Goal: Task Accomplishment & Management: Manage account settings

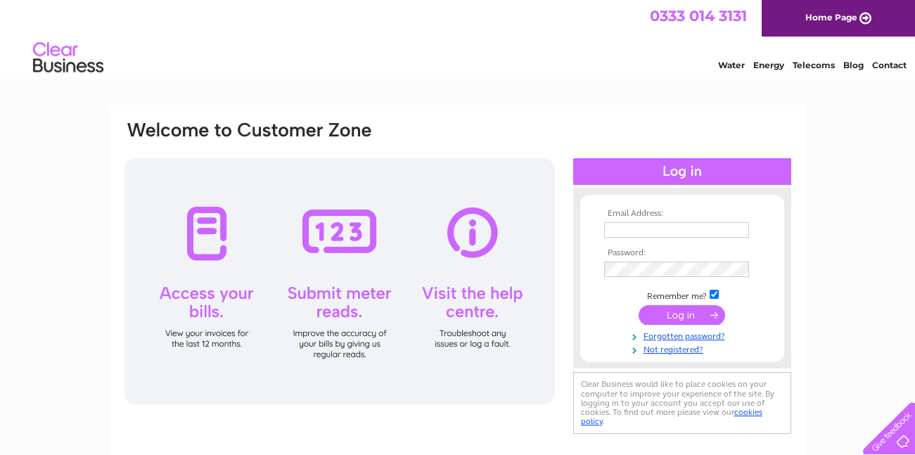
click at [701, 228] on input "text" at bounding box center [676, 229] width 145 height 15
type input "ghimpu_alexandru@icloud.com"
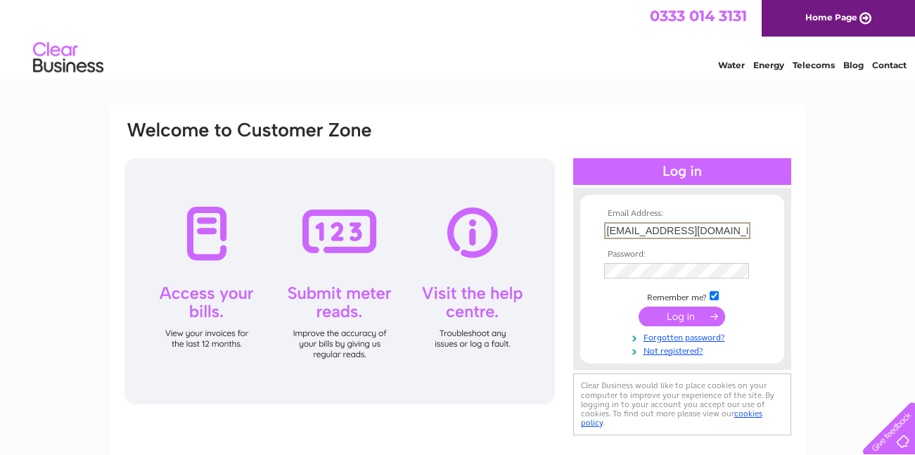
click at [692, 314] on input "submit" at bounding box center [681, 316] width 86 height 20
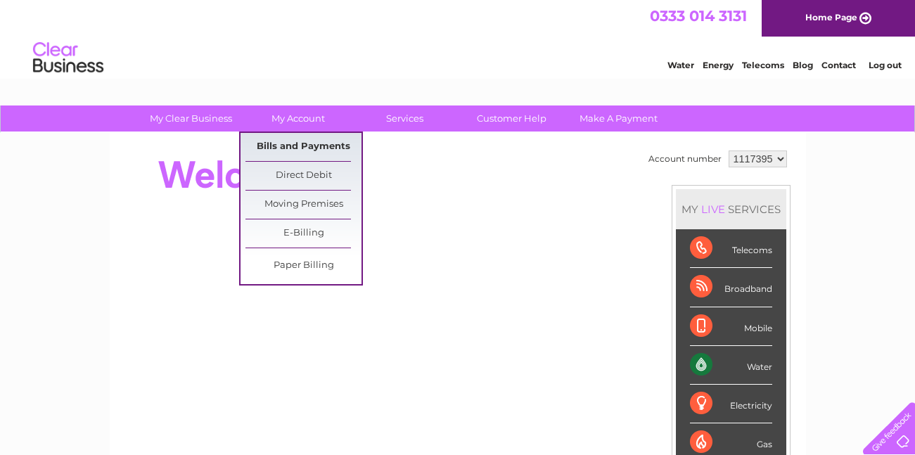
click at [296, 143] on link "Bills and Payments" at bounding box center [303, 147] width 116 height 28
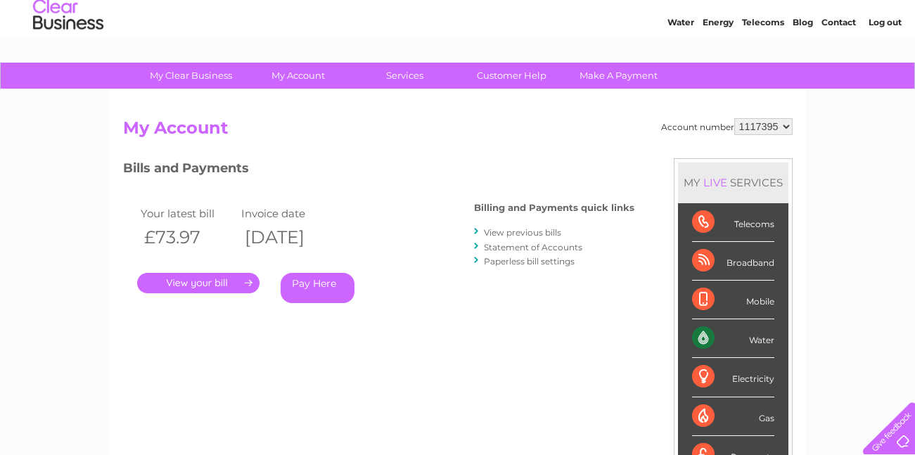
scroll to position [95, 0]
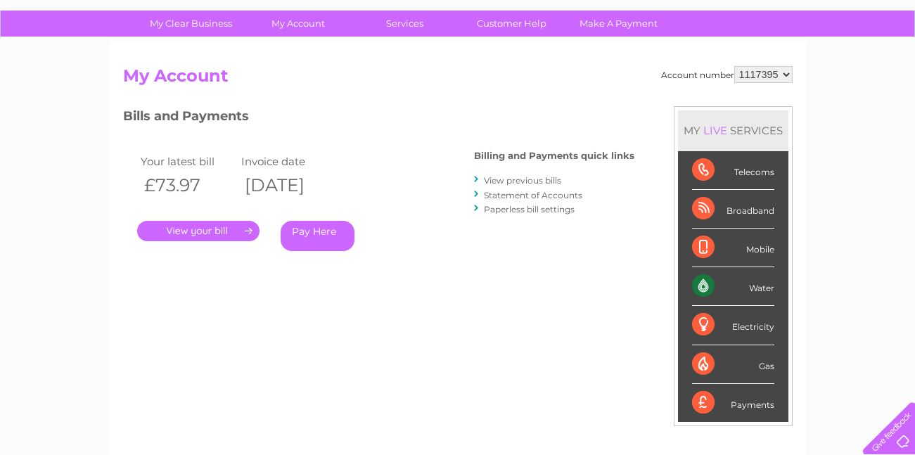
click at [184, 232] on link "." at bounding box center [198, 231] width 122 height 20
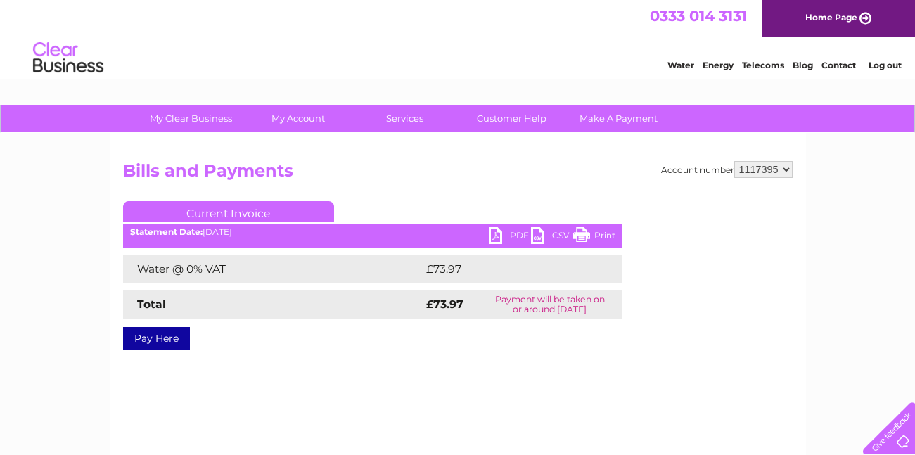
click at [511, 237] on link "PDF" at bounding box center [510, 237] width 42 height 20
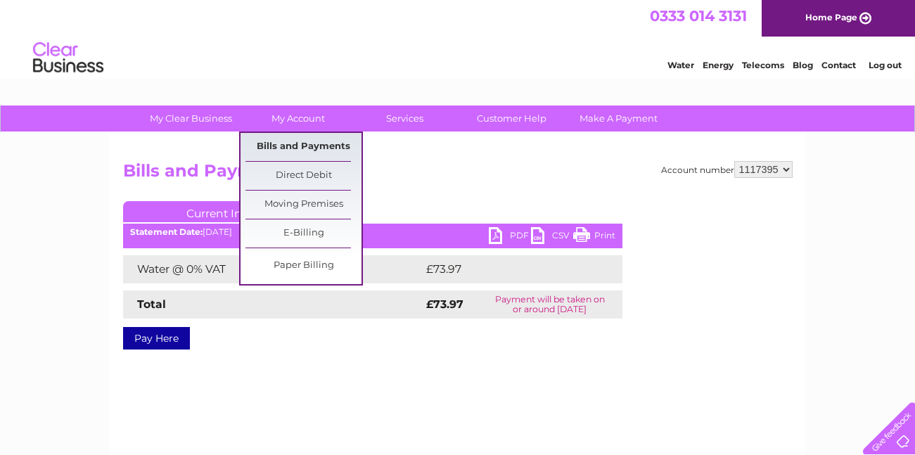
click at [299, 148] on link "Bills and Payments" at bounding box center [303, 147] width 116 height 28
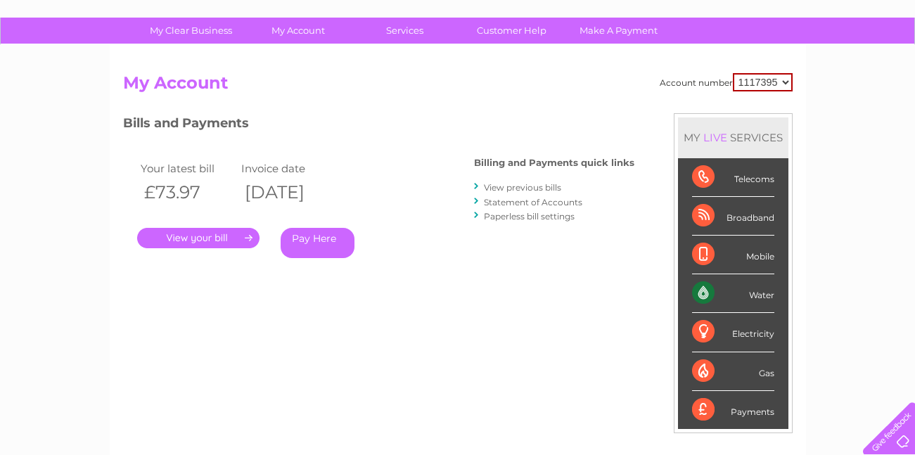
scroll to position [82, 0]
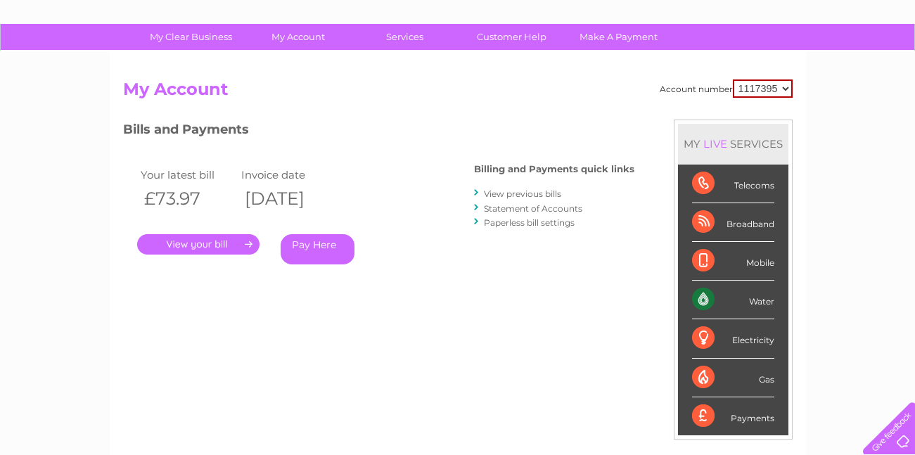
click at [523, 197] on link "View previous bills" at bounding box center [522, 193] width 77 height 11
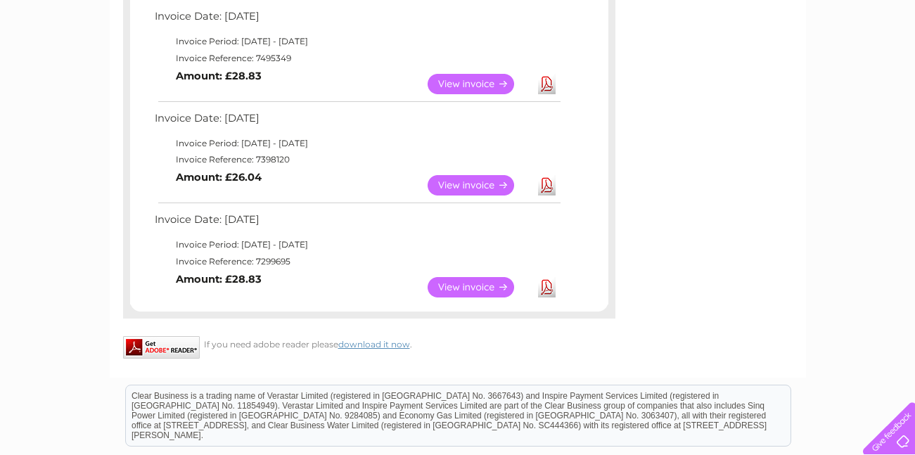
scroll to position [969, 0]
click at [479, 183] on link "View" at bounding box center [478, 184] width 103 height 20
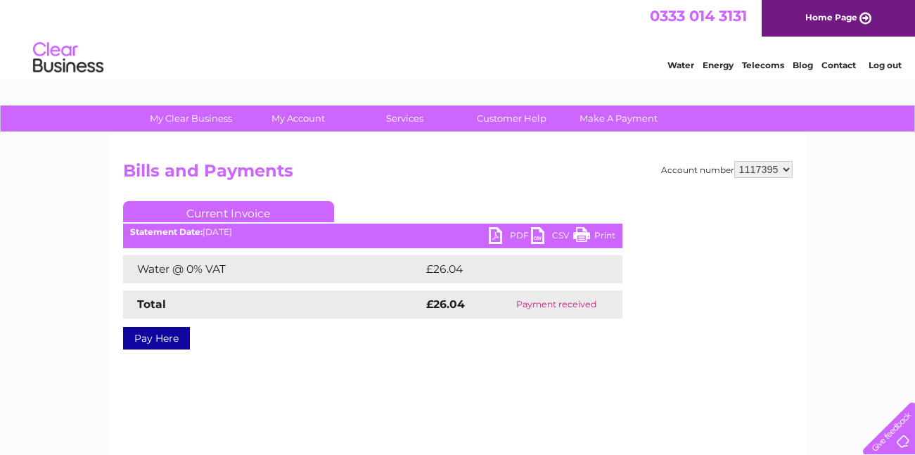
click at [503, 235] on link "PDF" at bounding box center [510, 237] width 42 height 20
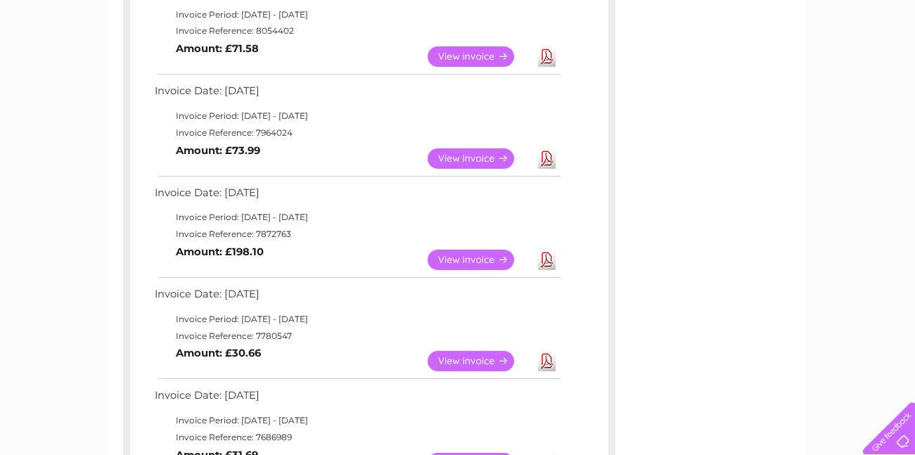
scroll to position [313, 0]
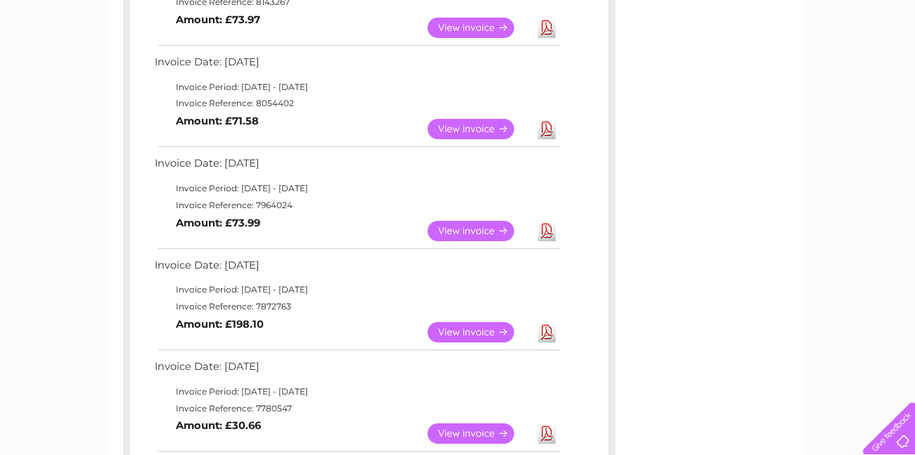
click at [482, 330] on link "View" at bounding box center [478, 332] width 103 height 20
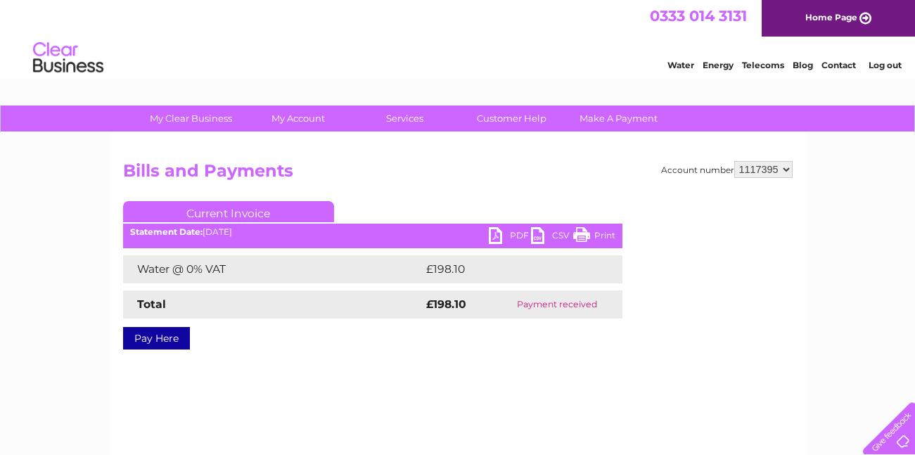
click at [505, 235] on link "PDF" at bounding box center [510, 237] width 42 height 20
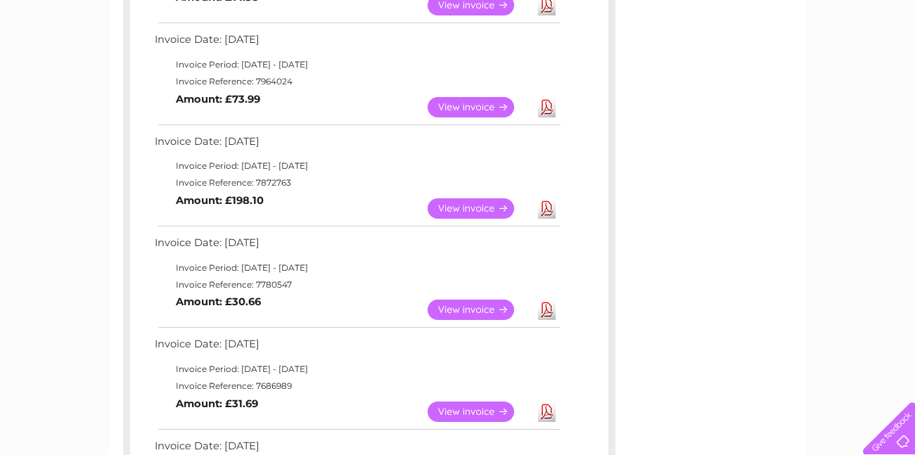
scroll to position [415, 0]
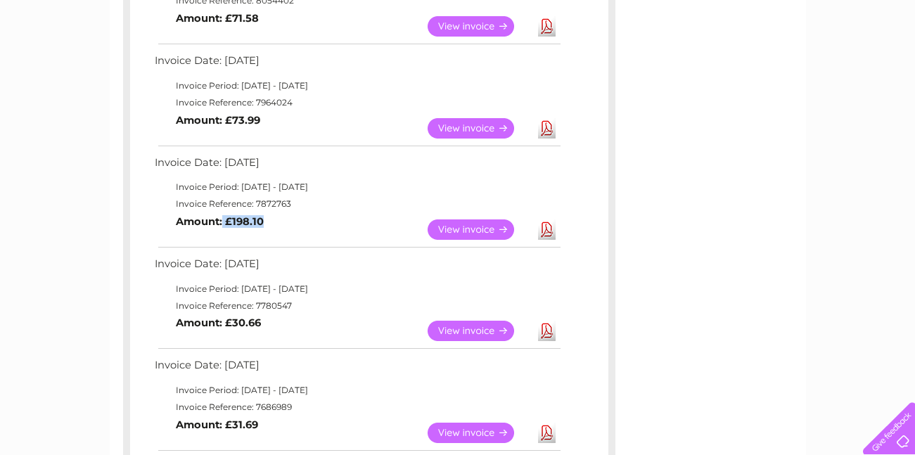
drag, startPoint x: 223, startPoint y: 224, endPoint x: 279, endPoint y: 228, distance: 56.4
click at [279, 228] on td "View Download Amount: £198.10" at bounding box center [356, 229] width 411 height 34
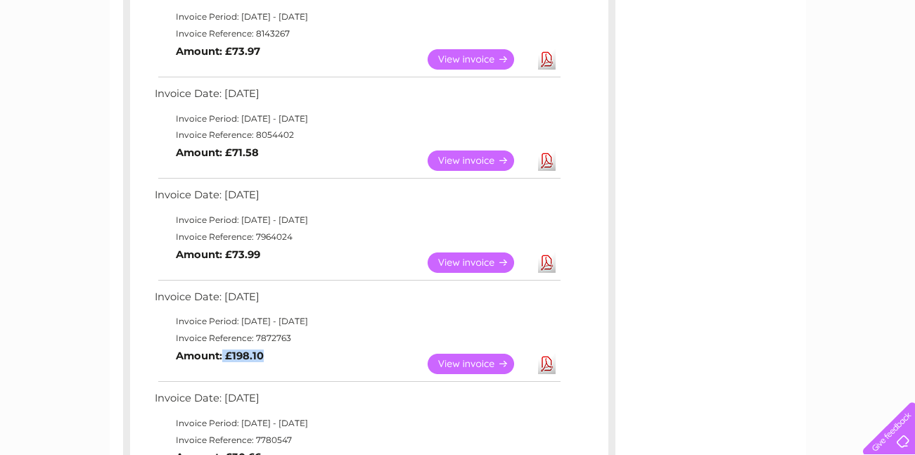
scroll to position [0, 0]
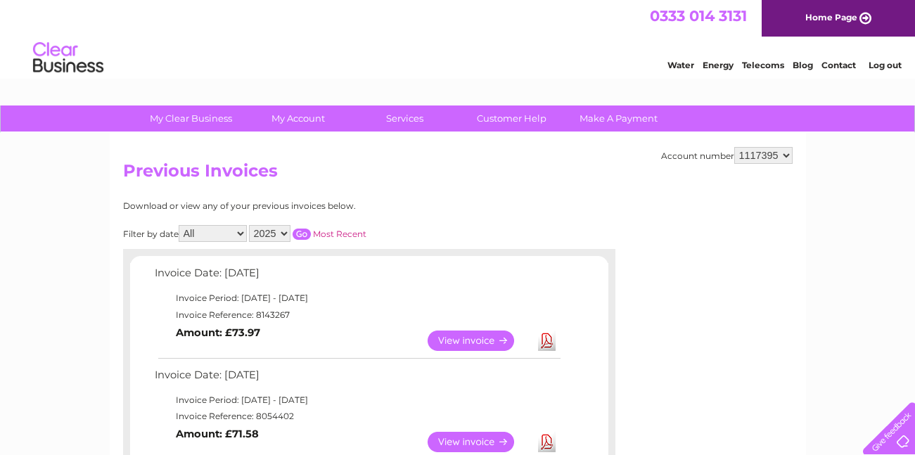
click at [277, 231] on select "2025 2024 2023 2022" at bounding box center [269, 233] width 41 height 17
click at [250, 225] on select "2025 2024 2023 2022" at bounding box center [269, 233] width 41 height 17
click at [304, 233] on input "button" at bounding box center [301, 233] width 18 height 11
click at [273, 231] on select "2025 2024 2023 2022" at bounding box center [269, 233] width 41 height 17
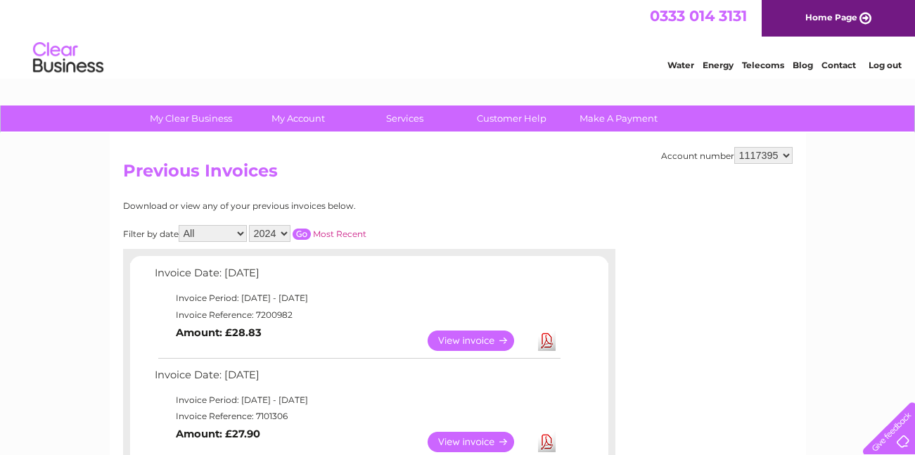
select select "2023"
click at [250, 225] on select "2025 2024 2023 2022" at bounding box center [269, 233] width 41 height 17
click at [326, 233] on link "Most Recent" at bounding box center [339, 233] width 53 height 11
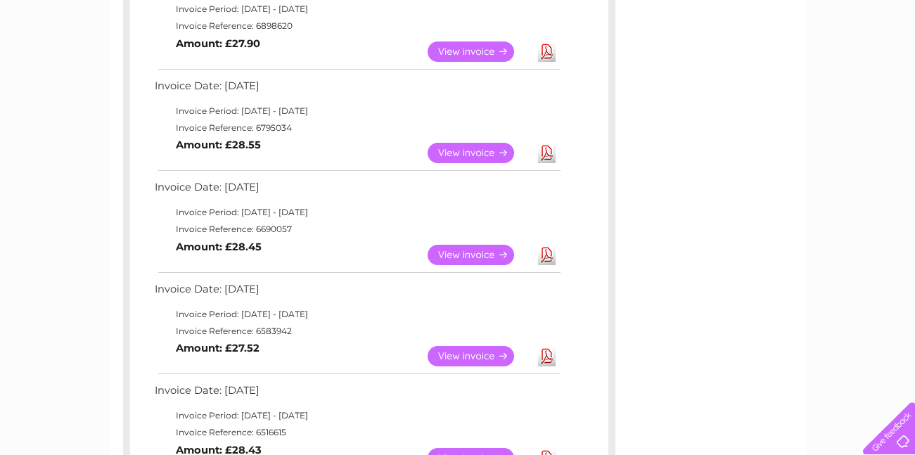
scroll to position [595, 0]
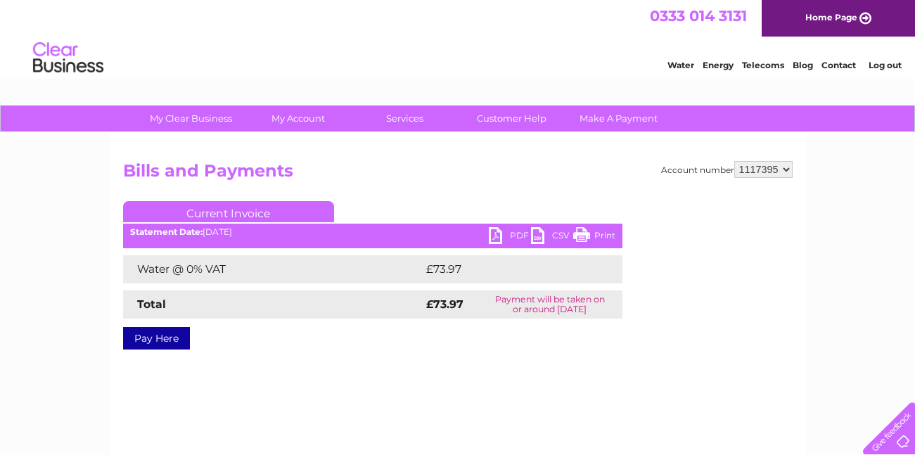
scroll to position [1, 0]
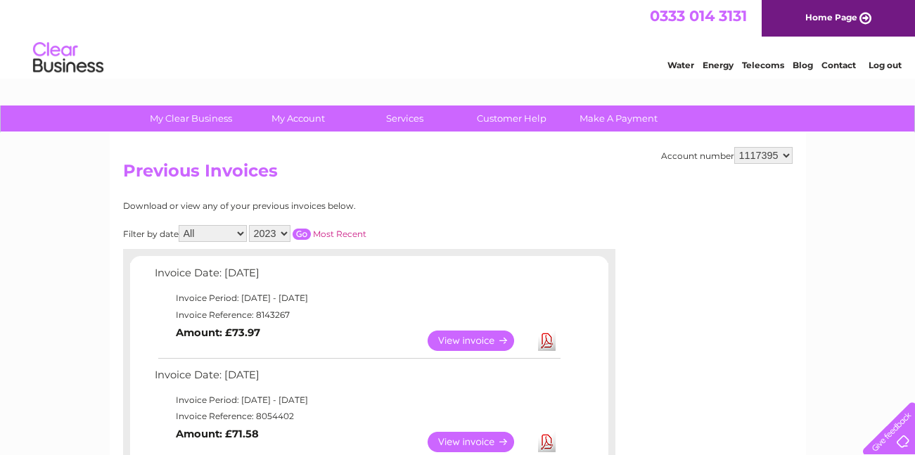
click at [304, 233] on input "button" at bounding box center [301, 233] width 18 height 11
click at [261, 231] on select "2025 2024 2023 2022" at bounding box center [269, 233] width 41 height 17
select select "2025"
click at [250, 225] on select "2025 2024 2023 2022" at bounding box center [269, 233] width 41 height 17
click at [305, 233] on input "button" at bounding box center [301, 233] width 18 height 11
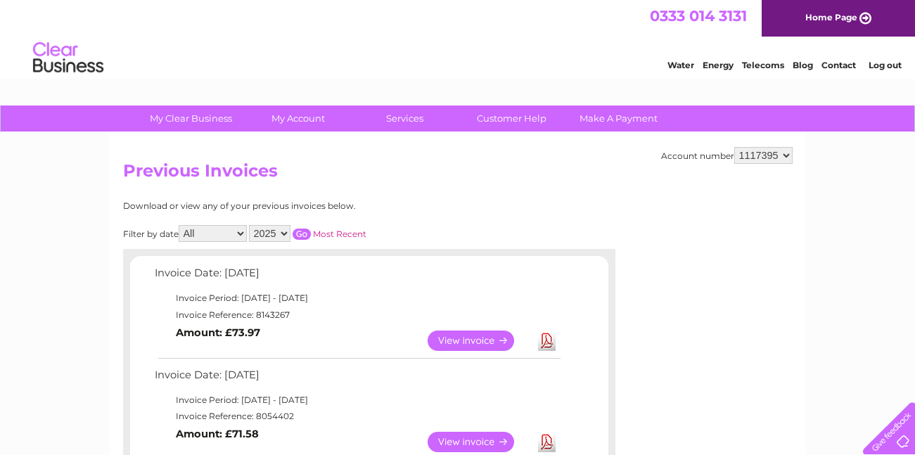
click at [842, 66] on link "Contact" at bounding box center [838, 65] width 34 height 11
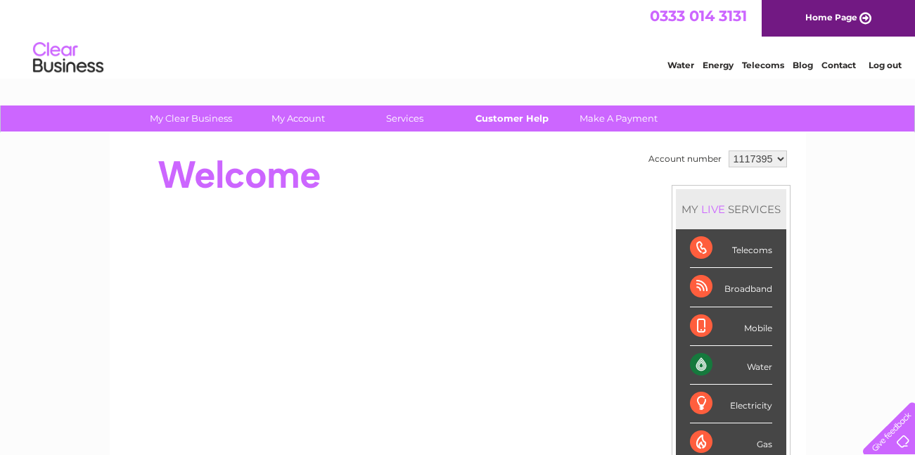
click at [512, 112] on link "Customer Help" at bounding box center [511, 118] width 116 height 26
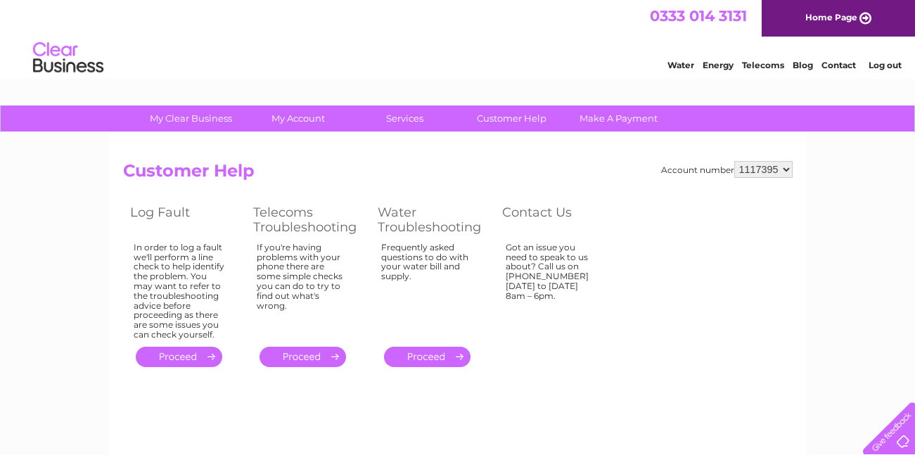
click at [438, 358] on link "." at bounding box center [427, 357] width 86 height 20
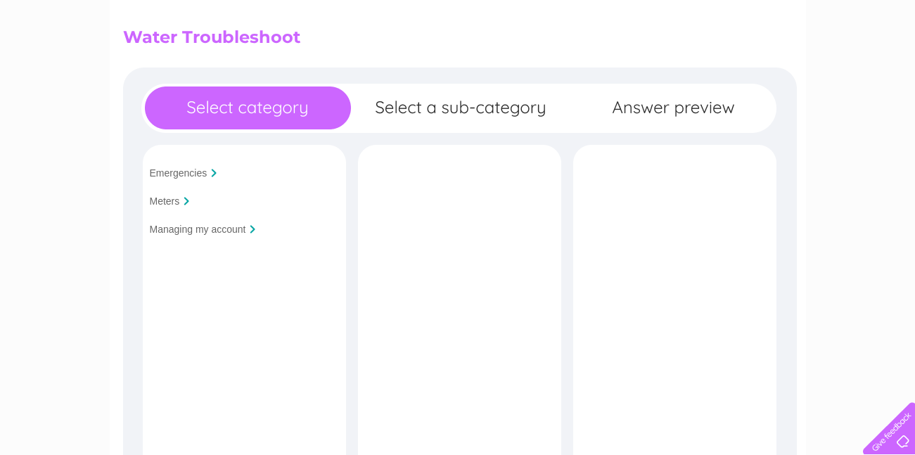
scroll to position [134, 0]
click at [165, 205] on input "Meters" at bounding box center [165, 200] width 30 height 11
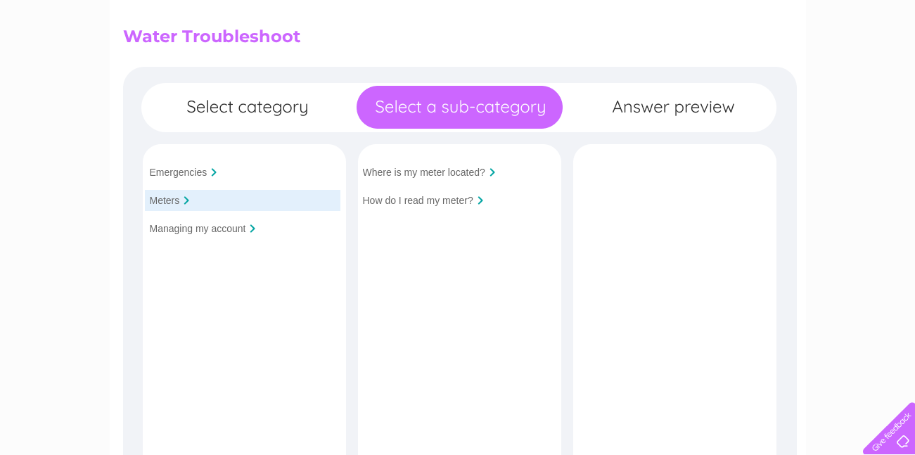
click at [183, 233] on input "Managing my account" at bounding box center [198, 228] width 96 height 11
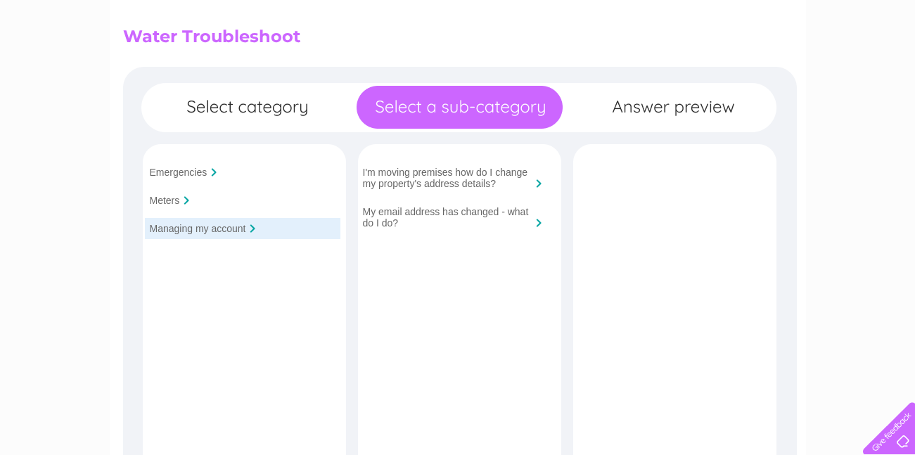
click at [171, 175] on input "Emergencies" at bounding box center [179, 172] width 58 height 11
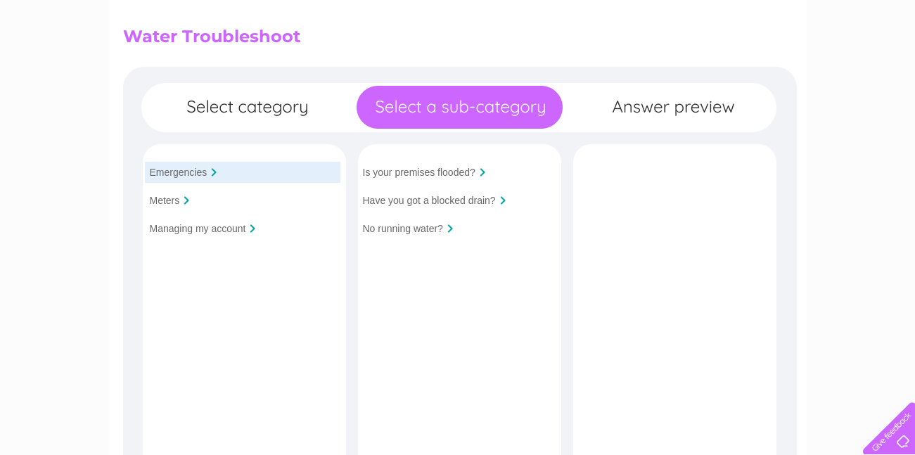
click at [169, 202] on input "Meters" at bounding box center [165, 200] width 30 height 11
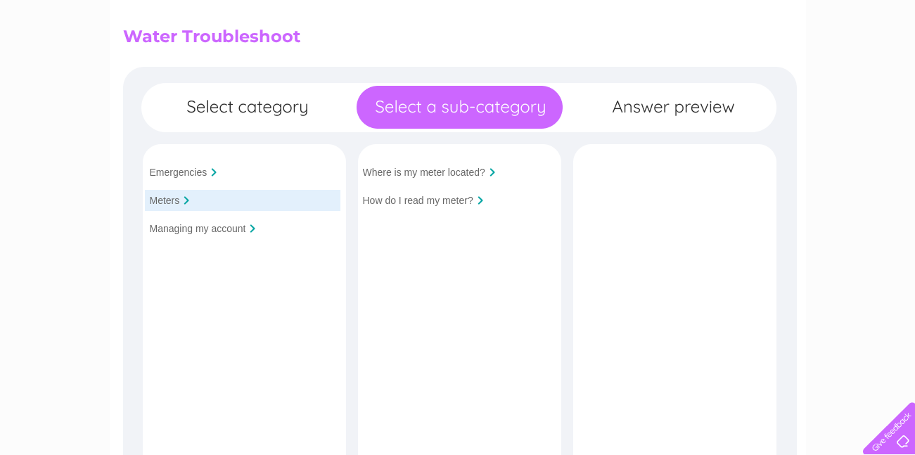
click at [207, 229] on input "Managing my account" at bounding box center [198, 228] width 96 height 11
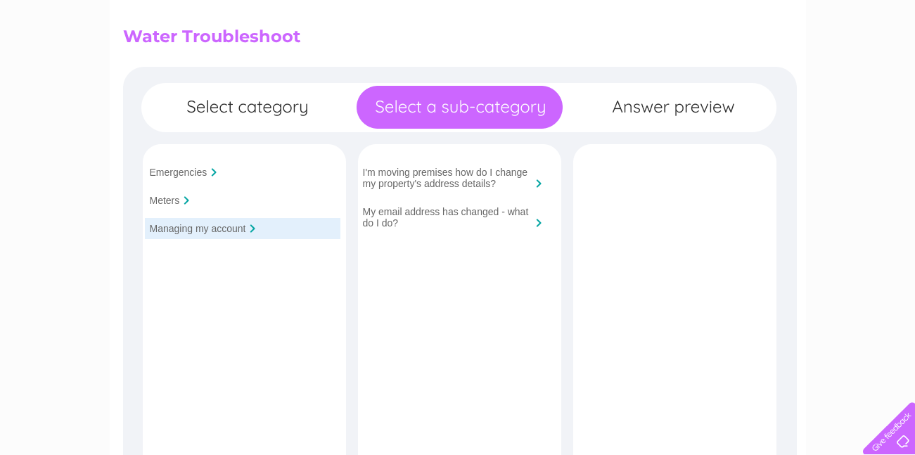
click at [162, 201] on input "Meters" at bounding box center [165, 200] width 30 height 11
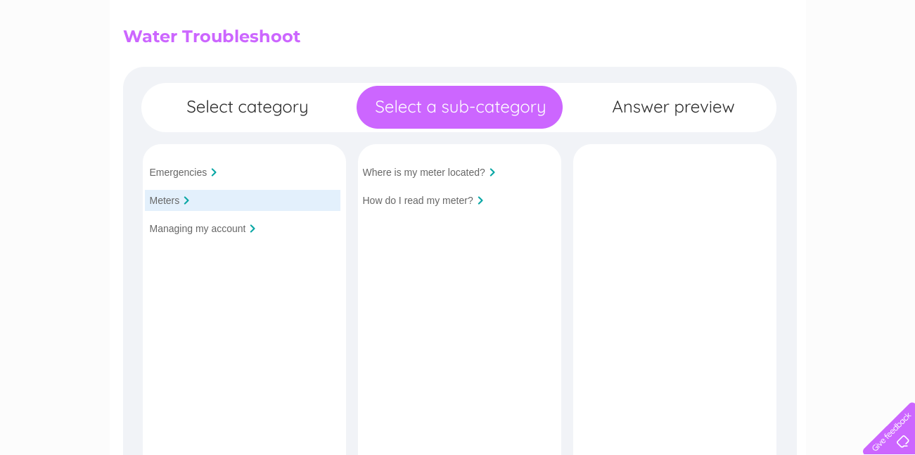
click at [182, 169] on input "Emergencies" at bounding box center [179, 172] width 58 height 11
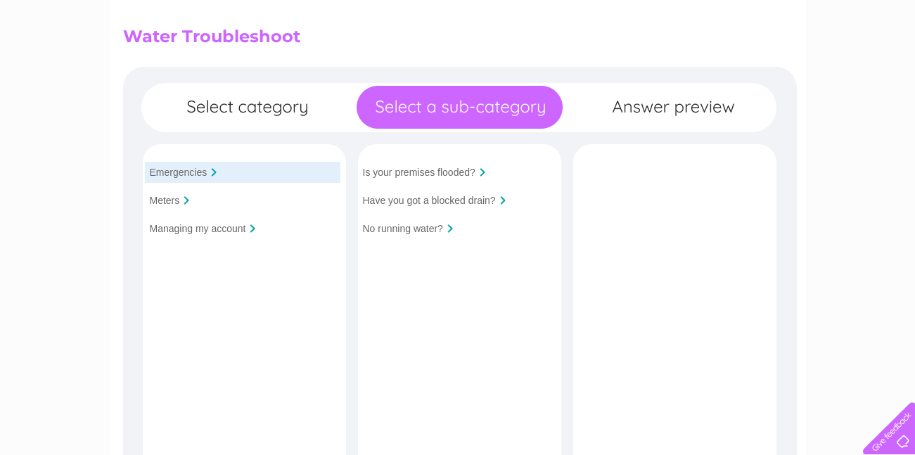
click at [257, 109] on div "Emergencies Meters Managing my account Is your premises flooded?" at bounding box center [459, 394] width 673 height 654
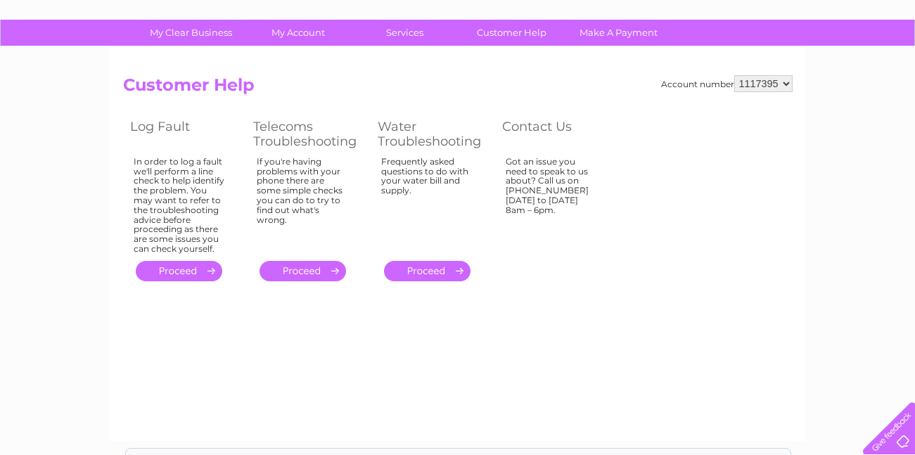
scroll to position [87, 0]
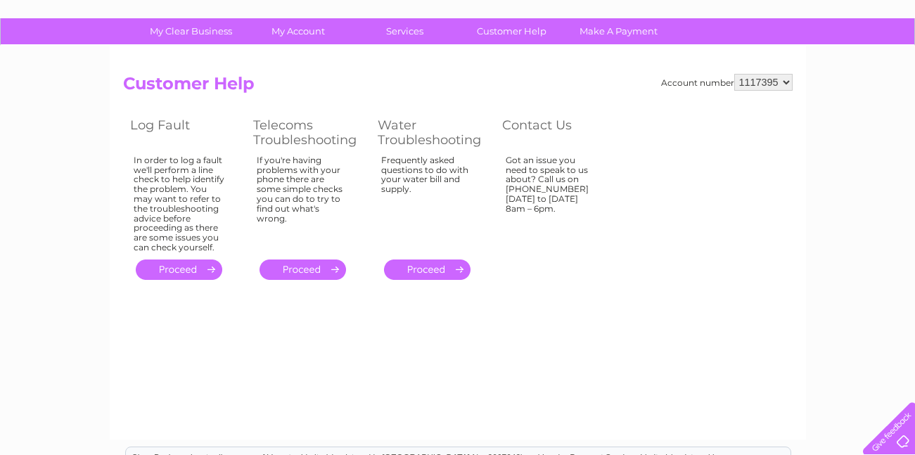
drag, startPoint x: 595, startPoint y: 206, endPoint x: 536, endPoint y: 182, distance: 64.4
click at [536, 182] on div "Got an issue you need to speak to us about? Call us on [PHONE_NUMBER] [DATE] to…" at bounding box center [550, 200] width 91 height 91
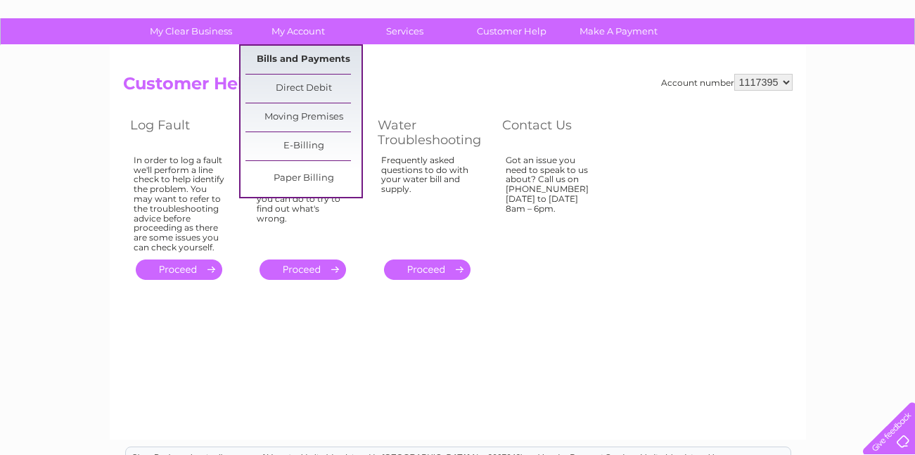
click at [297, 65] on link "Bills and Payments" at bounding box center [303, 60] width 116 height 28
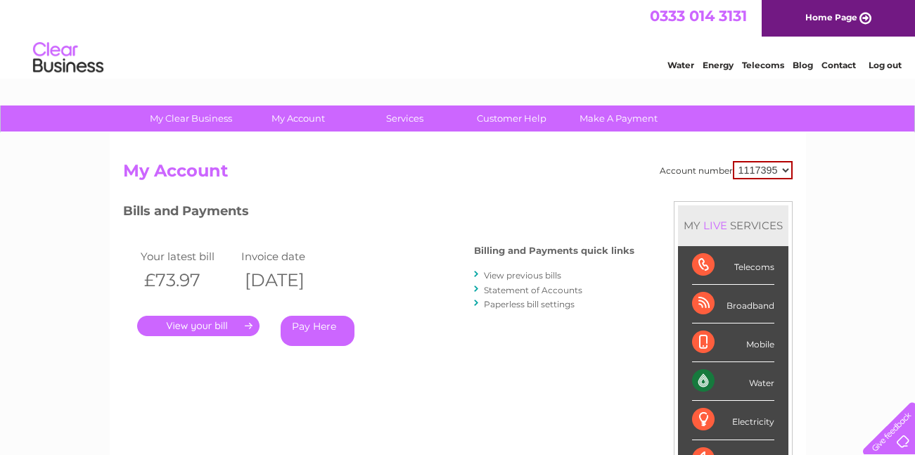
click at [530, 273] on link "View previous bills" at bounding box center [522, 275] width 77 height 11
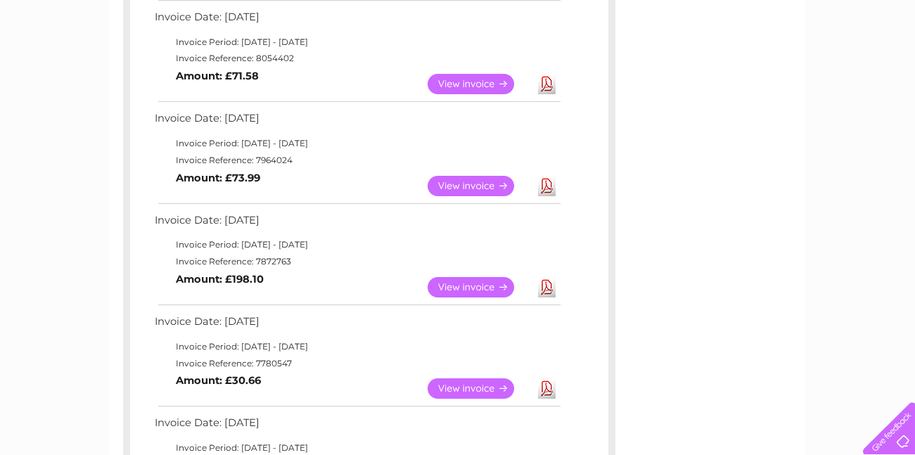
scroll to position [357, 0]
drag, startPoint x: 224, startPoint y: 284, endPoint x: 295, endPoint y: 287, distance: 71.1
click at [295, 287] on td "View Download Amount: £198.10" at bounding box center [356, 288] width 411 height 34
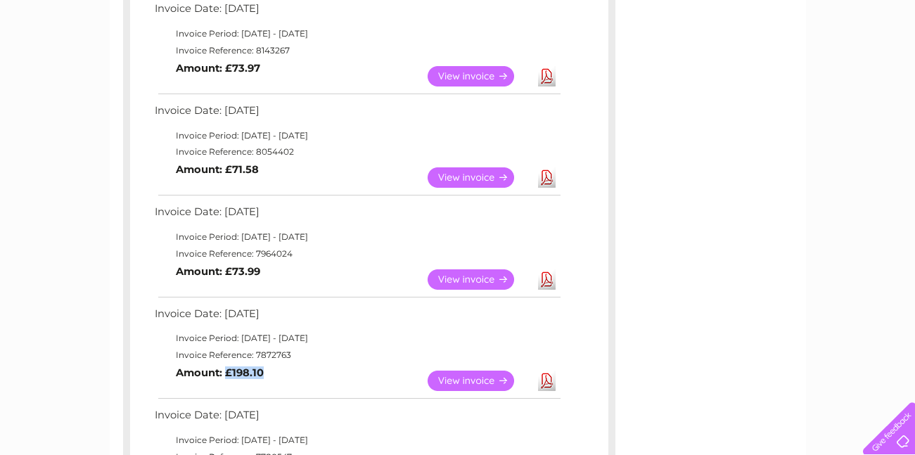
scroll to position [337, 0]
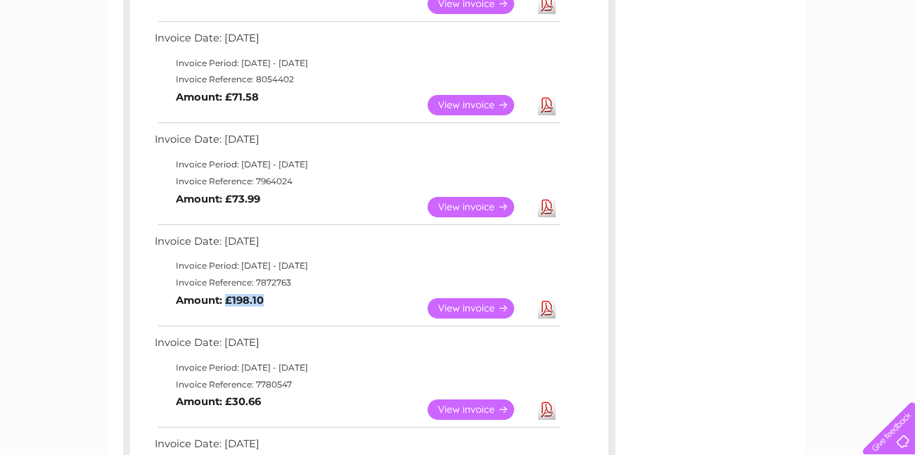
drag, startPoint x: 275, startPoint y: 300, endPoint x: 283, endPoint y: 292, distance: 10.9
click at [283, 292] on td "View Download Amount: £198.10" at bounding box center [356, 308] width 411 height 34
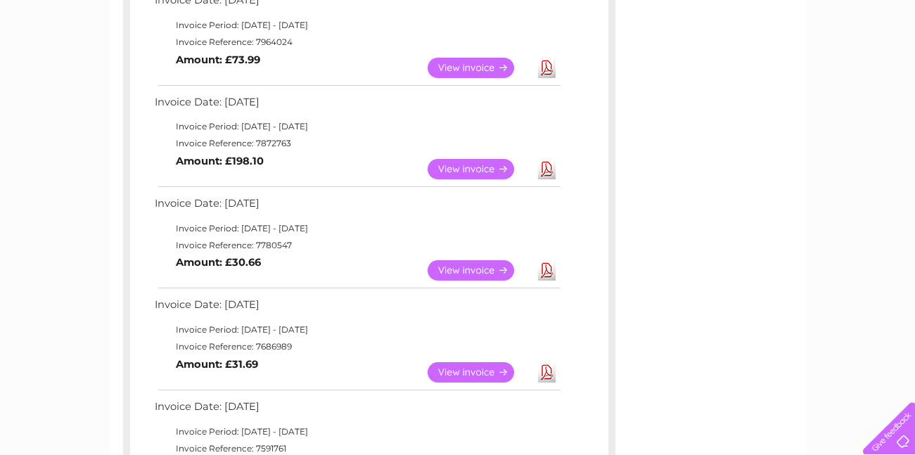
scroll to position [0, 0]
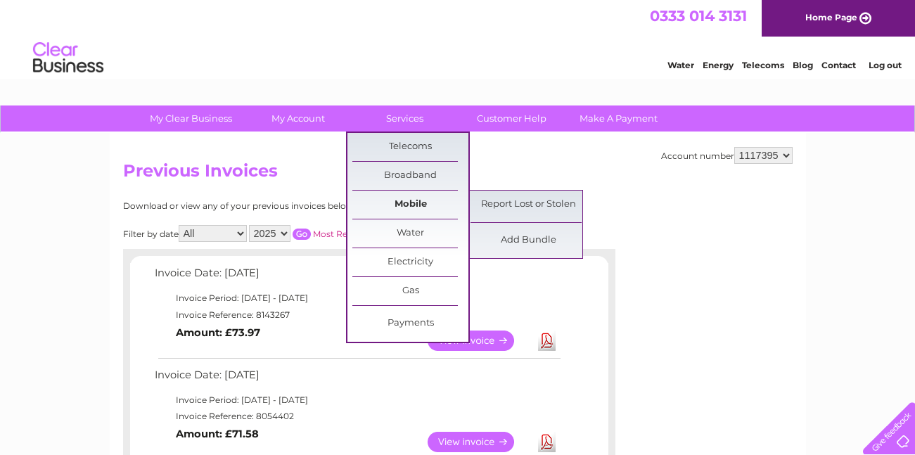
click at [416, 204] on link "Mobile" at bounding box center [410, 204] width 116 height 28
drag, startPoint x: 416, startPoint y: 204, endPoint x: 447, endPoint y: 190, distance: 33.7
click at [438, 192] on link "Mobile" at bounding box center [410, 204] width 116 height 28
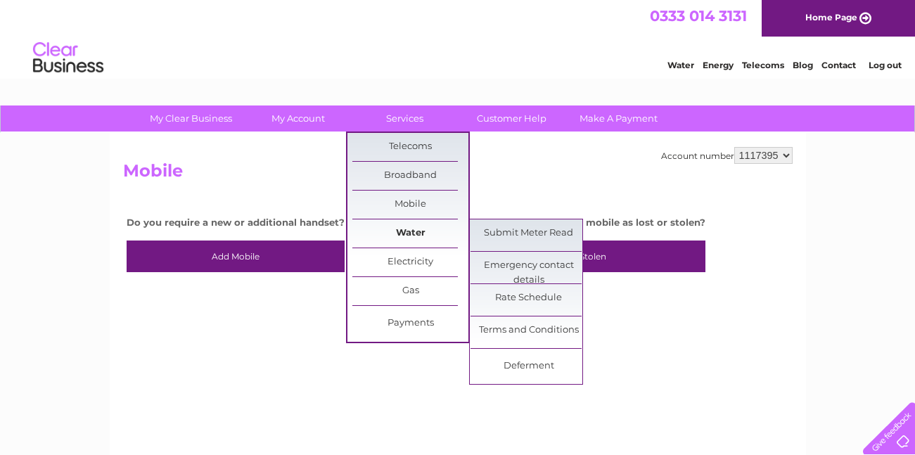
click at [420, 234] on link "Water" at bounding box center [410, 233] width 116 height 28
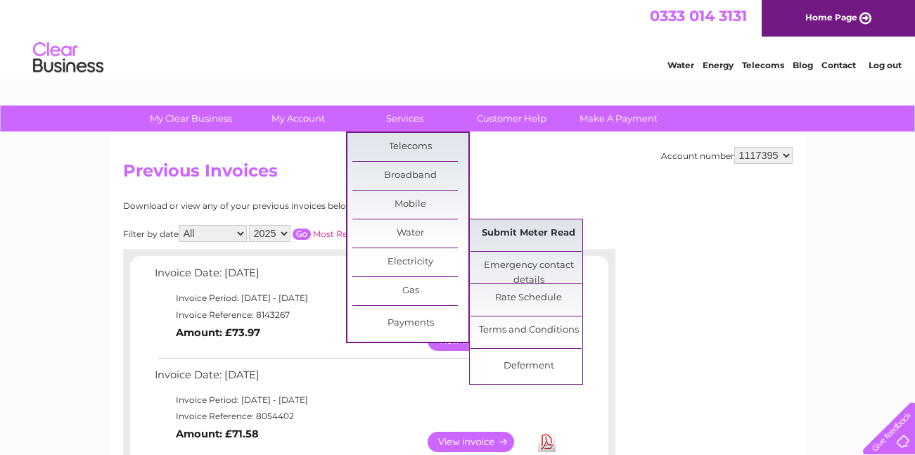
click at [508, 231] on link "Submit Meter Read" at bounding box center [528, 233] width 116 height 28
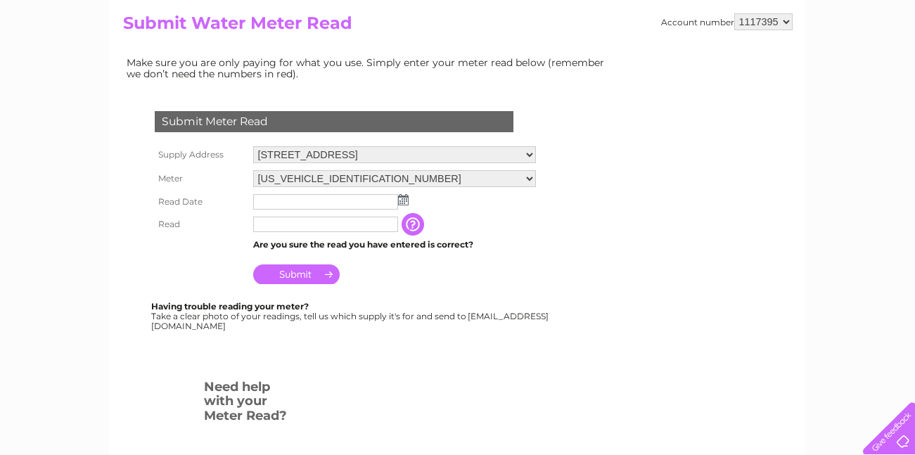
scroll to position [161, 0]
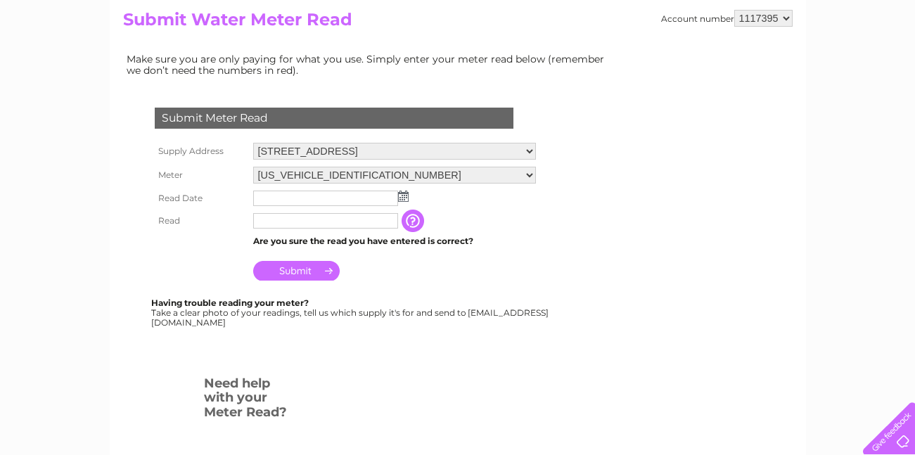
click at [405, 201] on img at bounding box center [403, 195] width 11 height 11
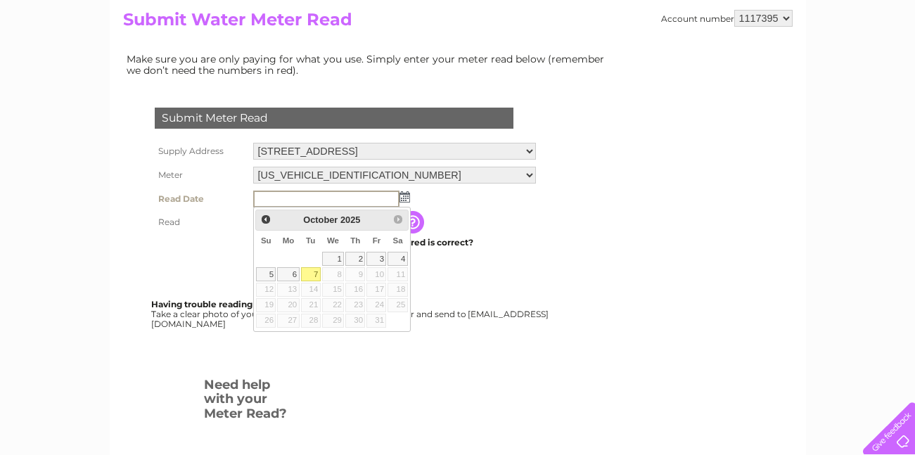
click at [309, 276] on link "7" at bounding box center [311, 274] width 20 height 14
type input "[DATE]"
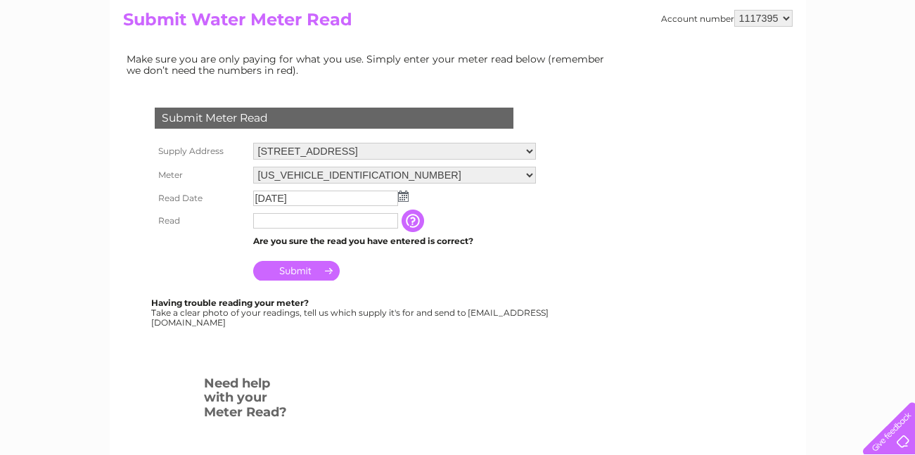
click at [316, 221] on input "text" at bounding box center [325, 220] width 145 height 15
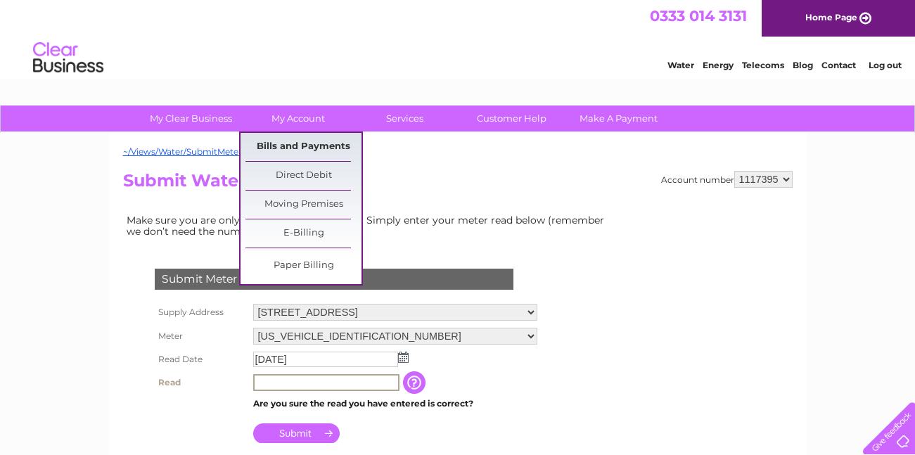
click at [302, 143] on link "Bills and Payments" at bounding box center [303, 147] width 116 height 28
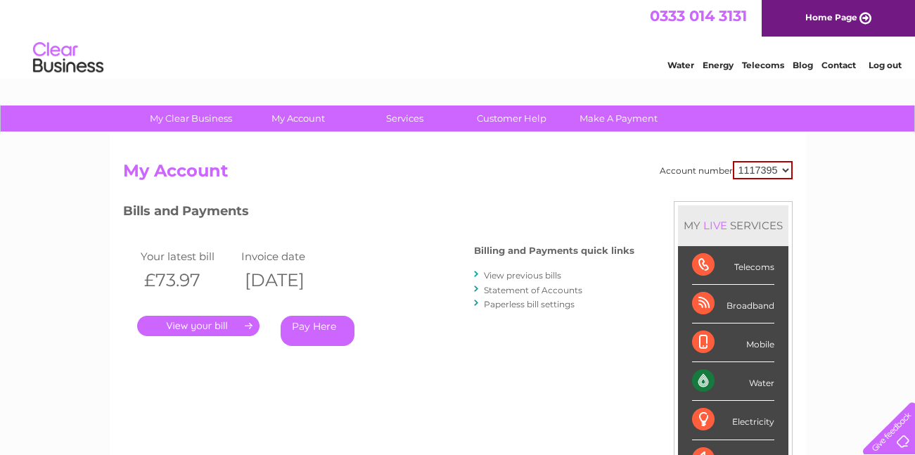
click at [525, 275] on link "View previous bills" at bounding box center [522, 275] width 77 height 11
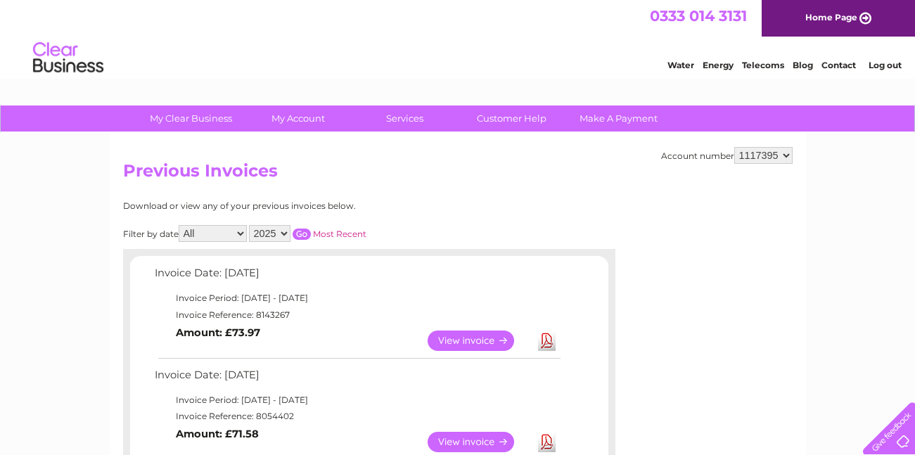
click at [265, 230] on select "2025 2024 2023 2022" at bounding box center [269, 233] width 41 height 17
click at [250, 225] on select "2025 2024 2023 2022" at bounding box center [269, 233] width 41 height 17
click at [307, 233] on input "button" at bounding box center [301, 233] width 18 height 11
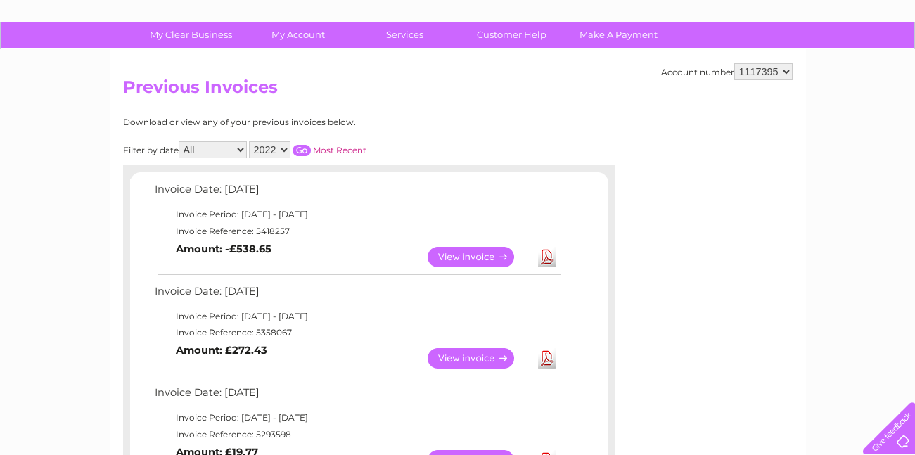
scroll to position [82, 0]
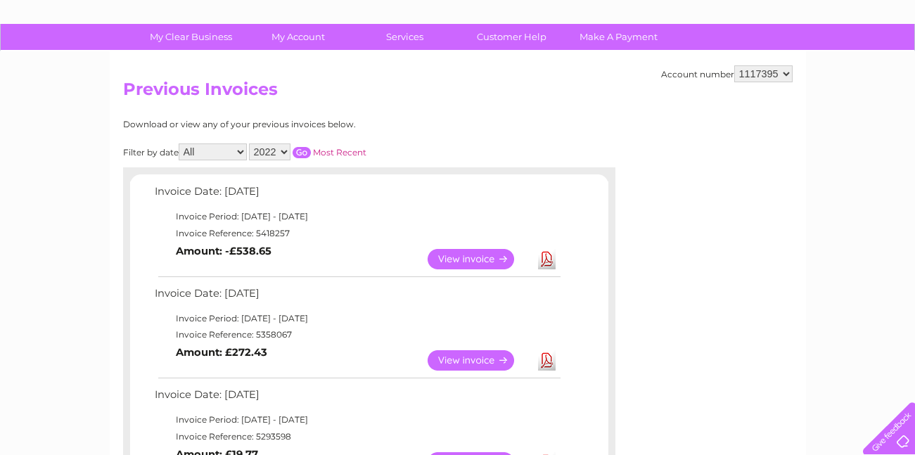
click at [274, 150] on select "2025 2024 2023 2022" at bounding box center [269, 151] width 41 height 17
click at [250, 143] on select "2025 2024 2023 2022" at bounding box center [269, 151] width 41 height 17
click at [275, 153] on select "2025 2024 2023 2022" at bounding box center [269, 151] width 41 height 17
click at [250, 143] on select "2025 2024 2023 2022" at bounding box center [269, 151] width 41 height 17
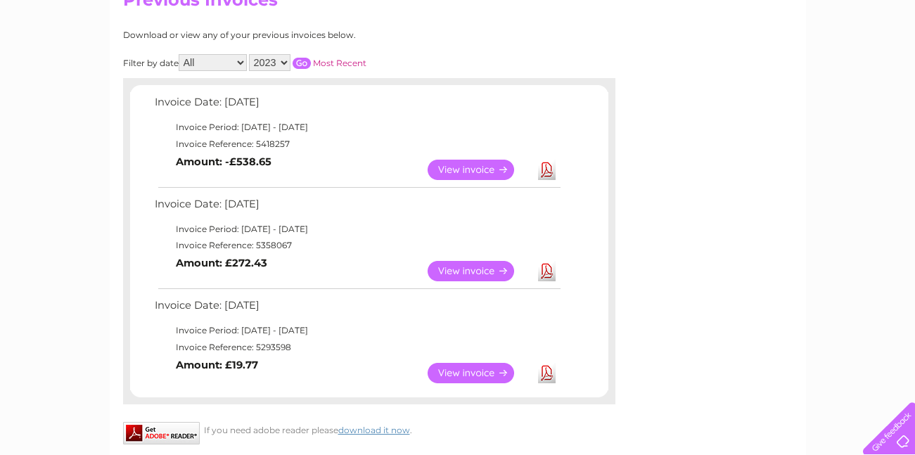
scroll to position [145, 0]
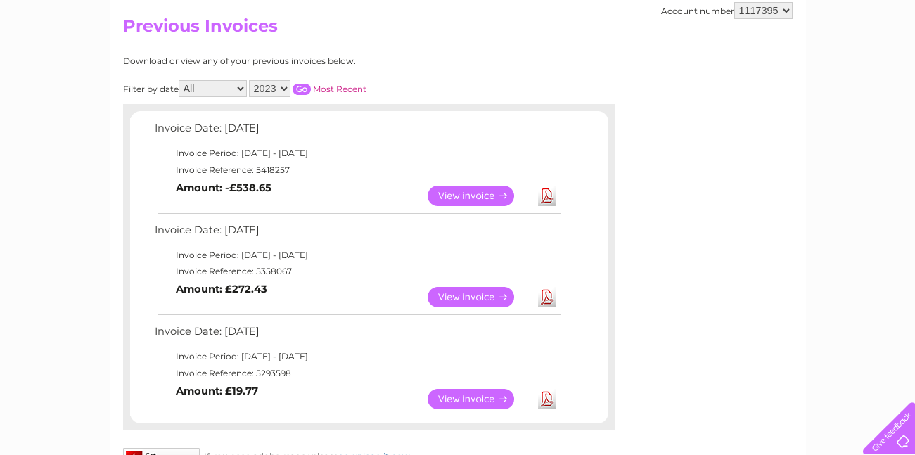
click at [304, 87] on input "button" at bounding box center [301, 89] width 18 height 11
click at [301, 89] on input "button" at bounding box center [301, 89] width 18 height 11
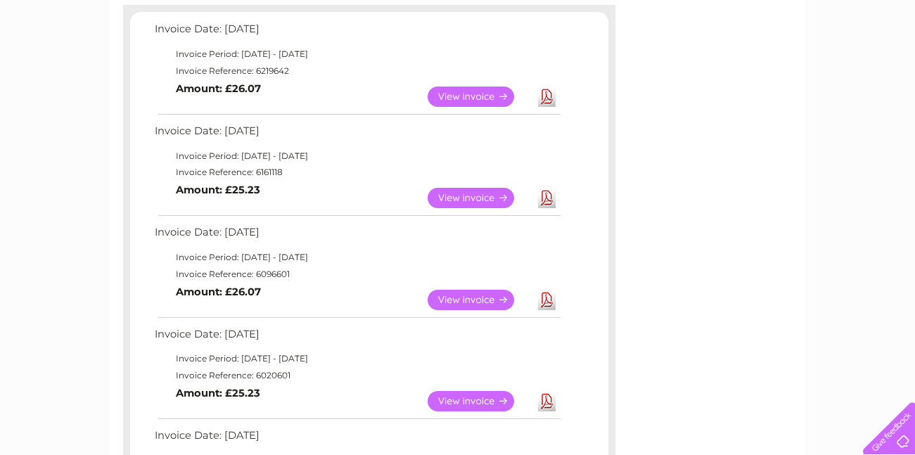
scroll to position [0, 0]
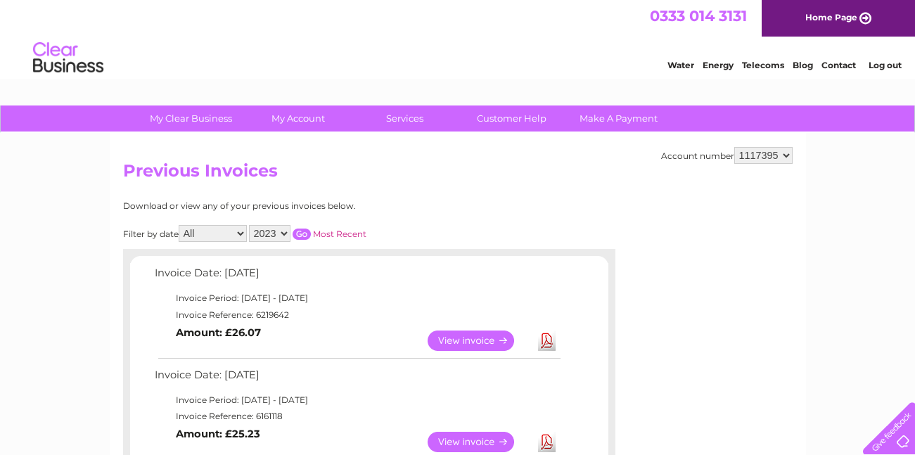
click at [280, 232] on select "2025 2024 2023 2022" at bounding box center [269, 233] width 41 height 17
select select "2025"
click at [250, 225] on select "2025 2024 2023 2022" at bounding box center [269, 233] width 41 height 17
click at [305, 230] on input "button" at bounding box center [301, 233] width 18 height 11
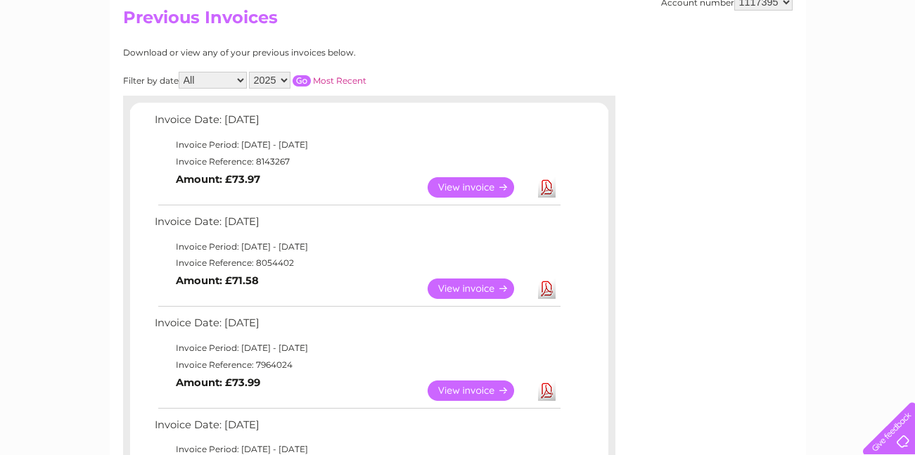
scroll to position [152, 0]
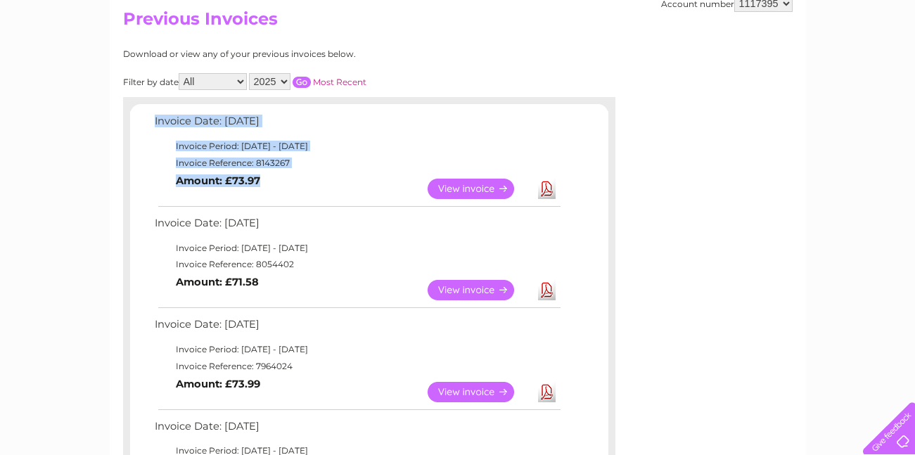
drag, startPoint x: 281, startPoint y: 185, endPoint x: 139, endPoint y: 120, distance: 156.0
click at [276, 162] on td "Invoice Reference: 8143267" at bounding box center [356, 163] width 411 height 17
drag, startPoint x: 280, startPoint y: 184, endPoint x: 148, endPoint y: 122, distance: 146.8
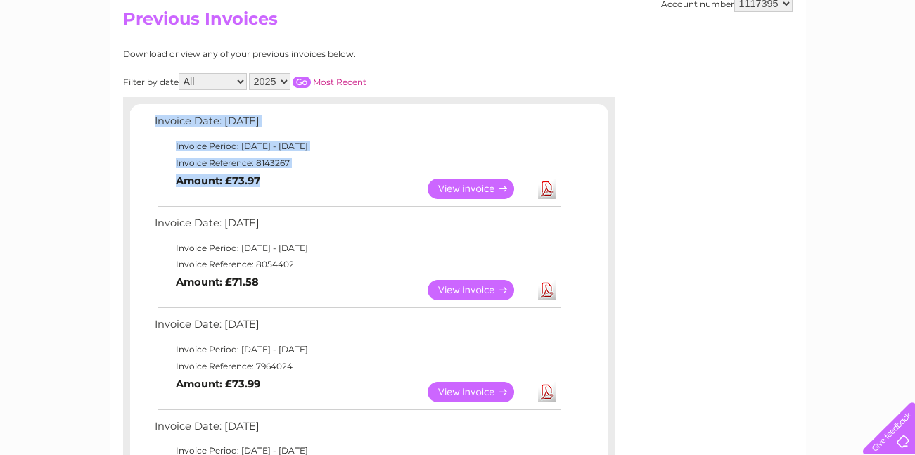
click at [314, 192] on td "View Download Amount: £73.97" at bounding box center [356, 189] width 411 height 34
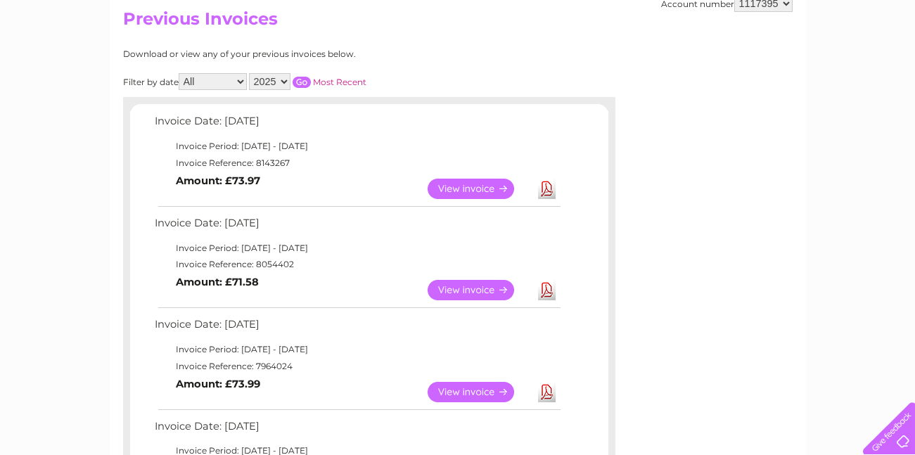
click at [279, 193] on td "View Download Amount: £73.97" at bounding box center [356, 189] width 411 height 34
